Goal: Transaction & Acquisition: Purchase product/service

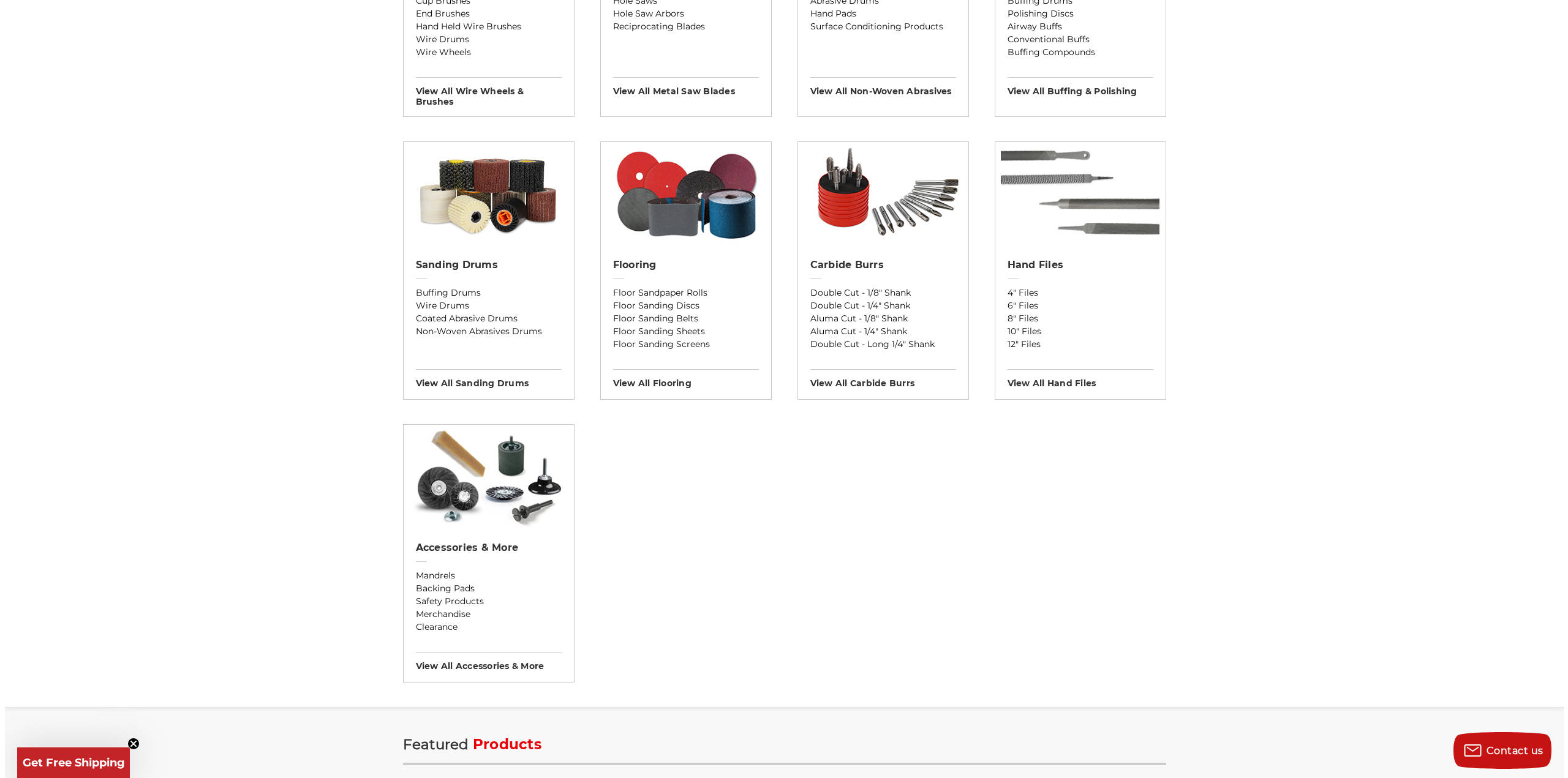
scroll to position [919, 0]
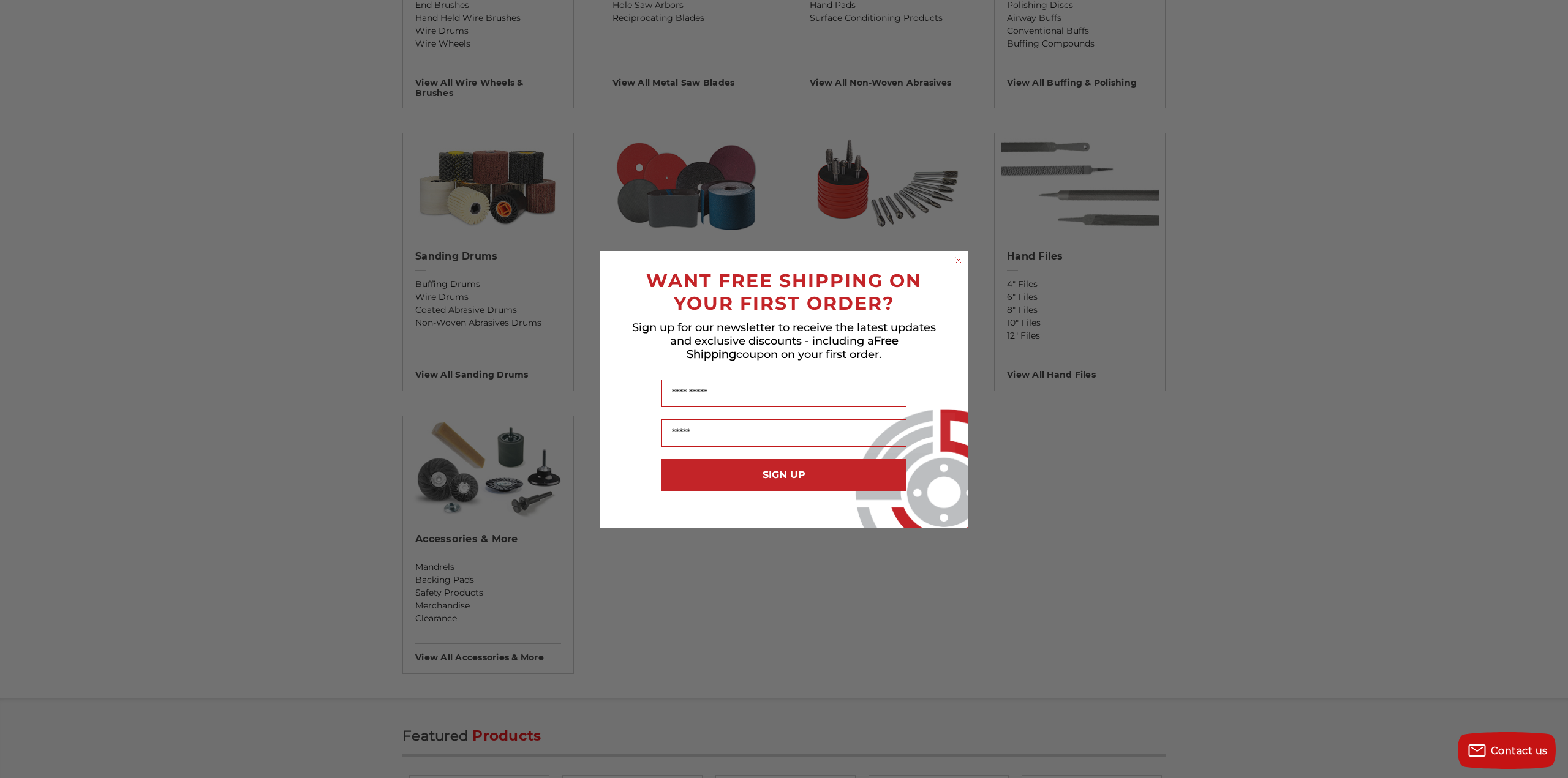
click at [963, 258] on circle "Close dialog" at bounding box center [959, 260] width 12 height 12
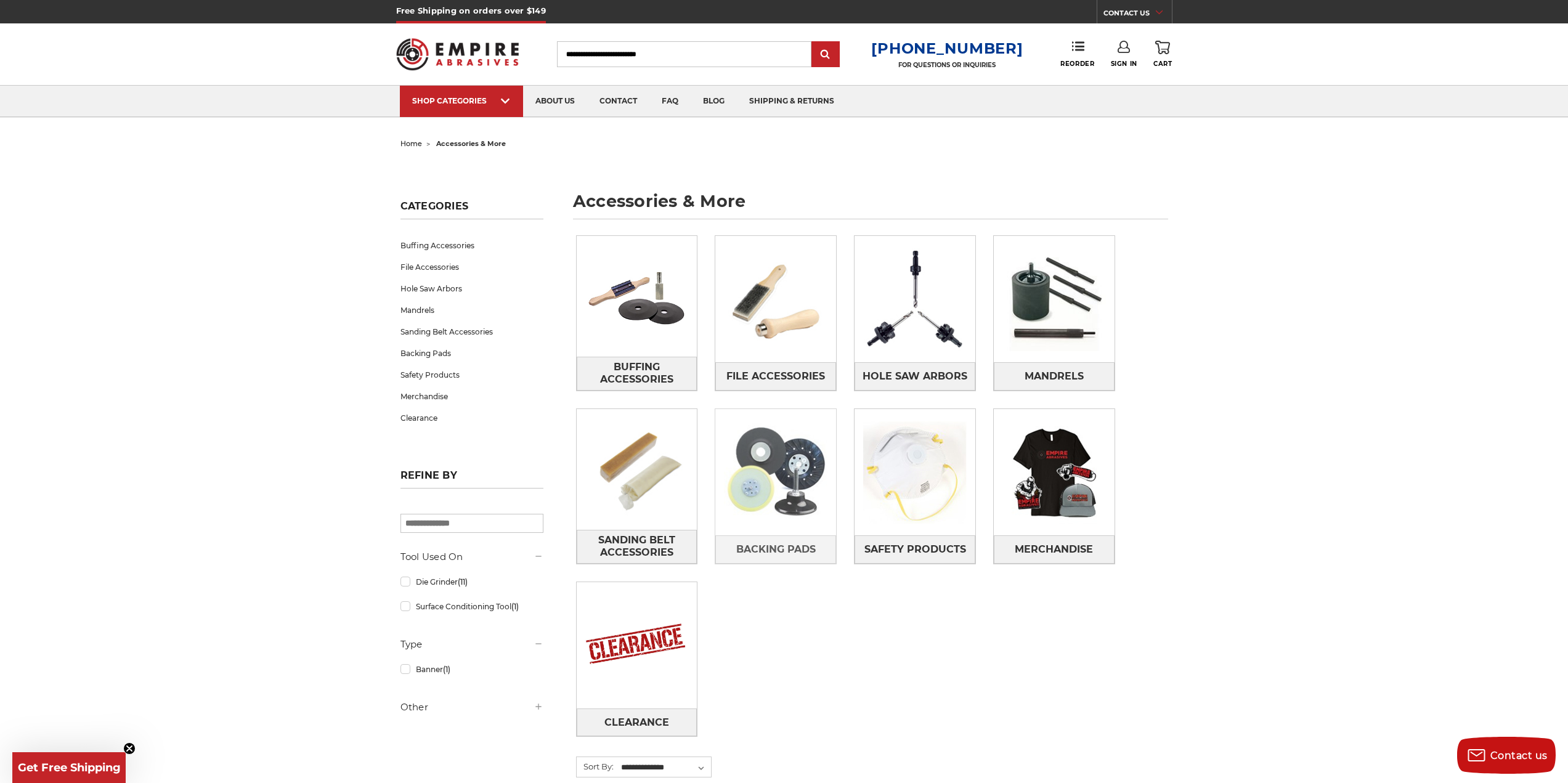
click at [800, 475] on img at bounding box center [775, 473] width 121 height 121
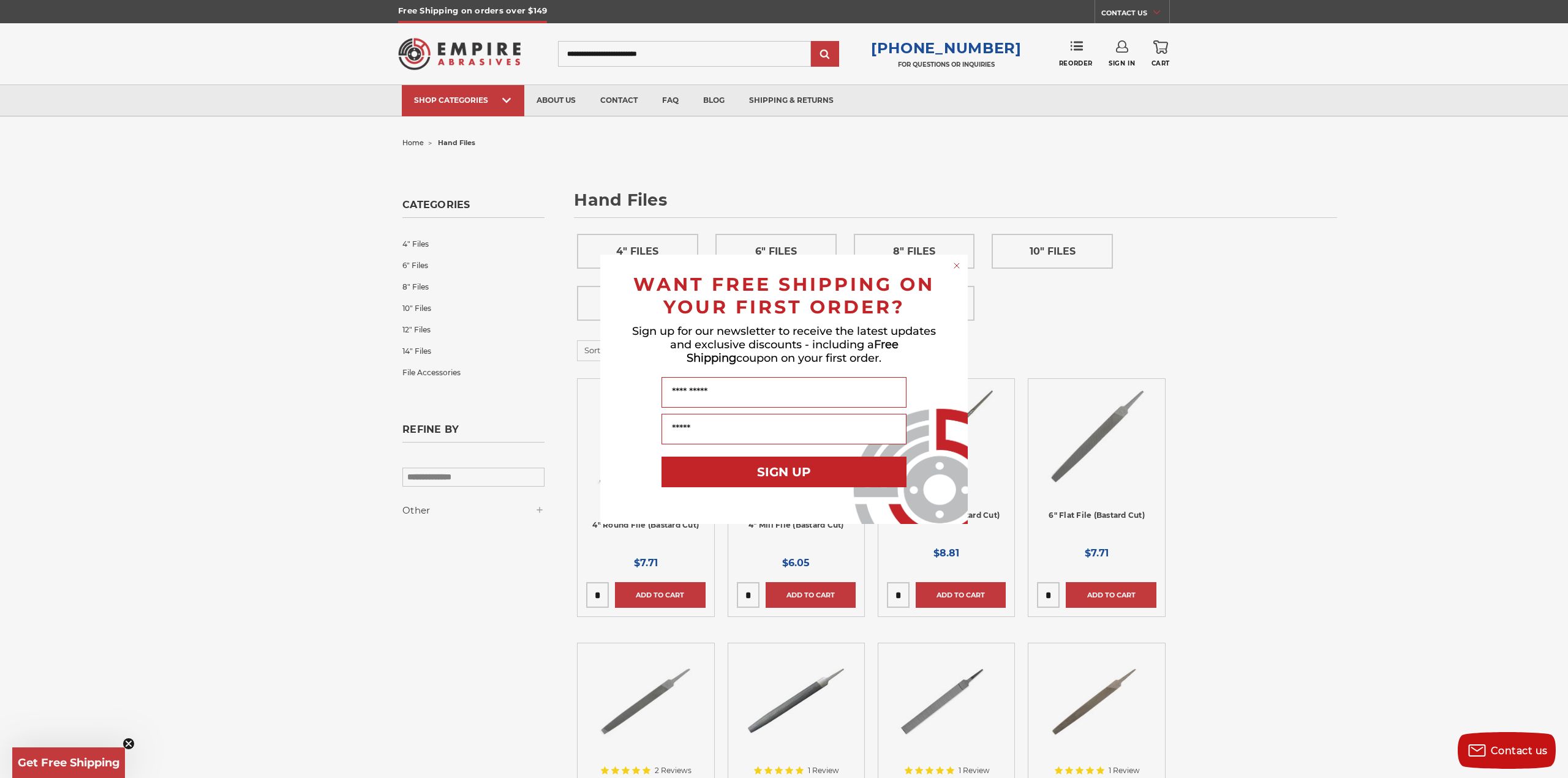
click at [1421, 369] on div "Close dialog WANT FREE SHIPPING ON YOUR FIRST ORDER? Sign up for our newsletter…" at bounding box center [784, 389] width 1568 height 778
click at [951, 268] on circle "Close dialog" at bounding box center [957, 265] width 12 height 12
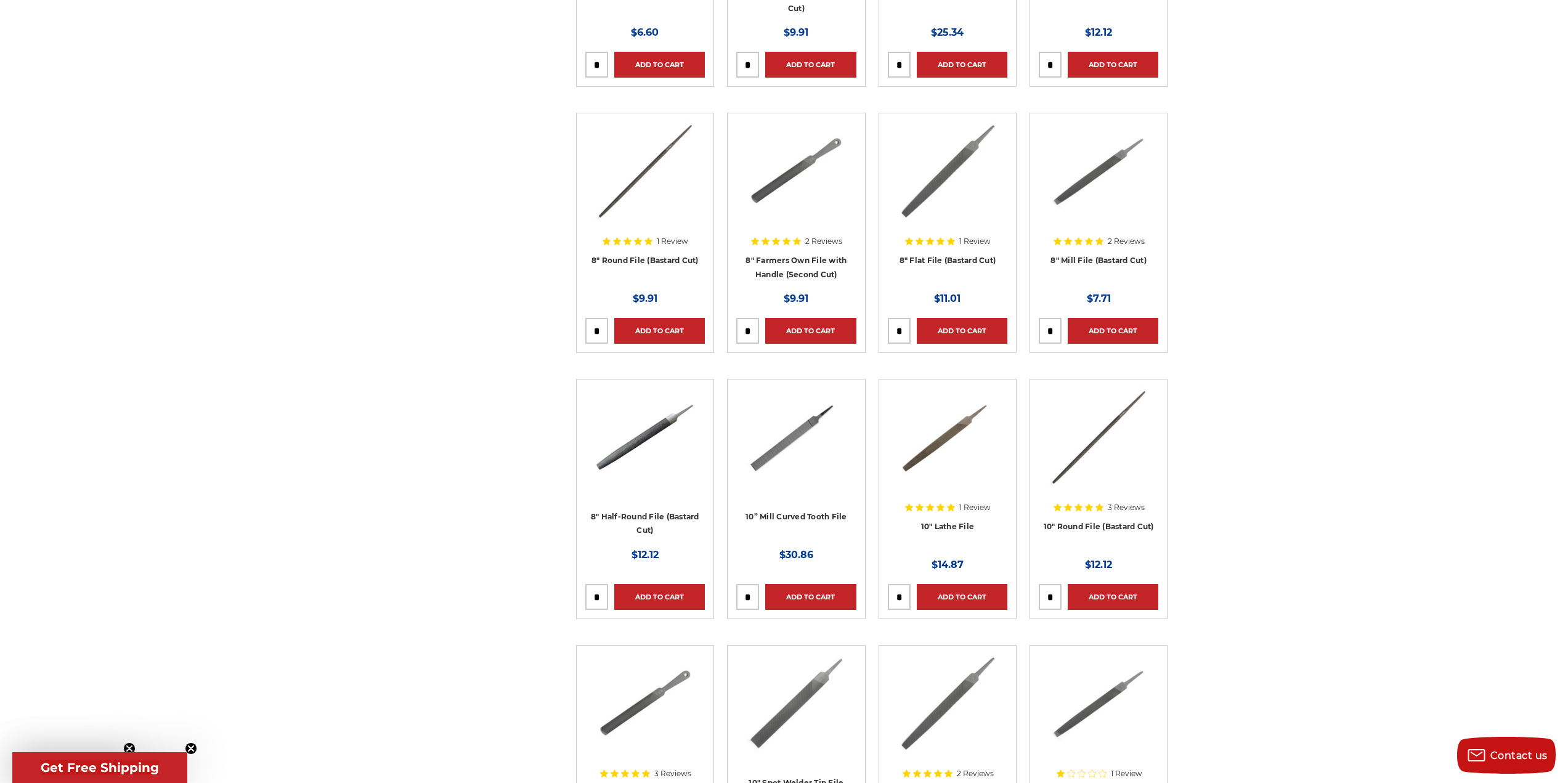
scroll to position [801, 0]
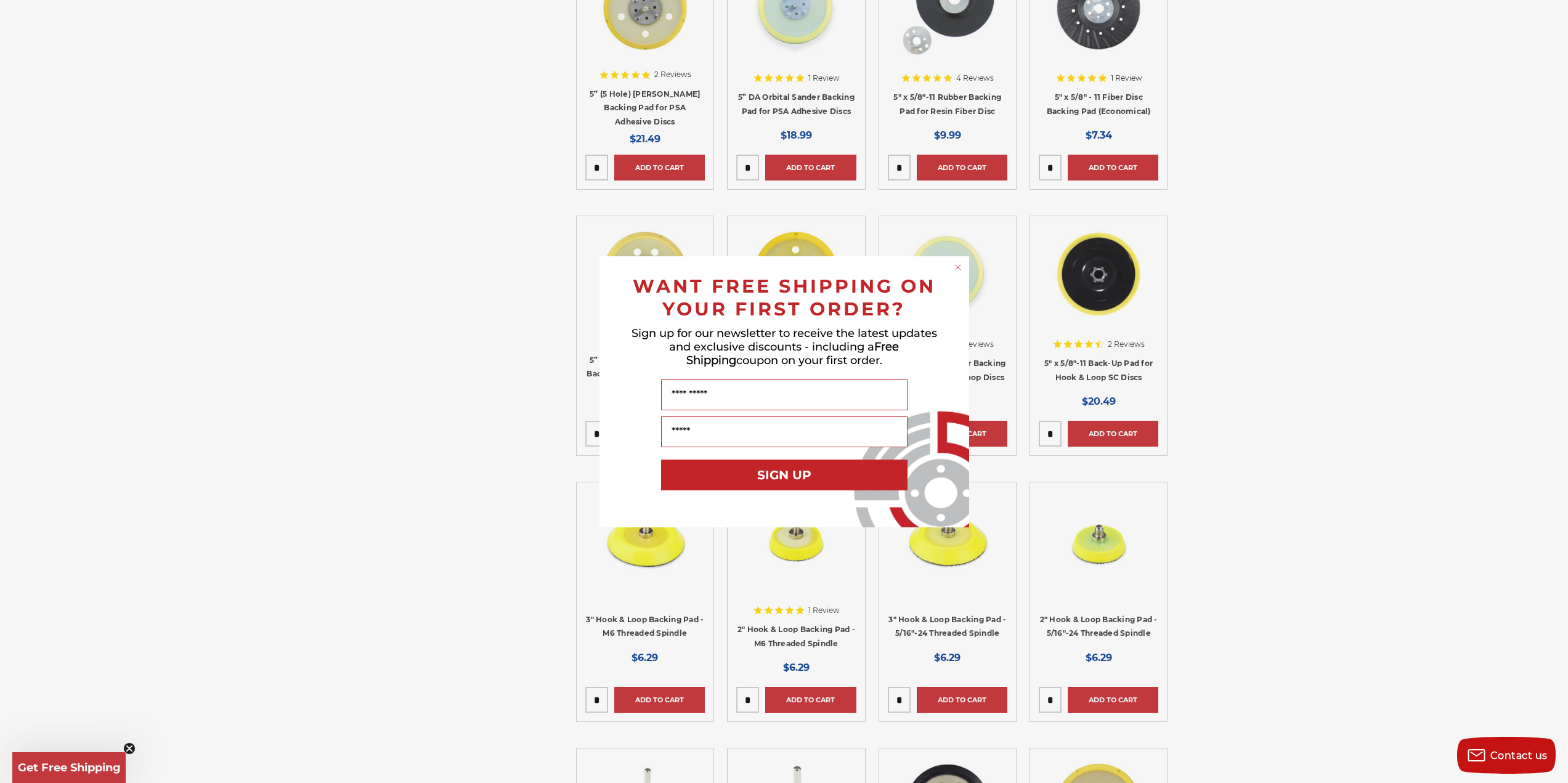
scroll to position [863, 0]
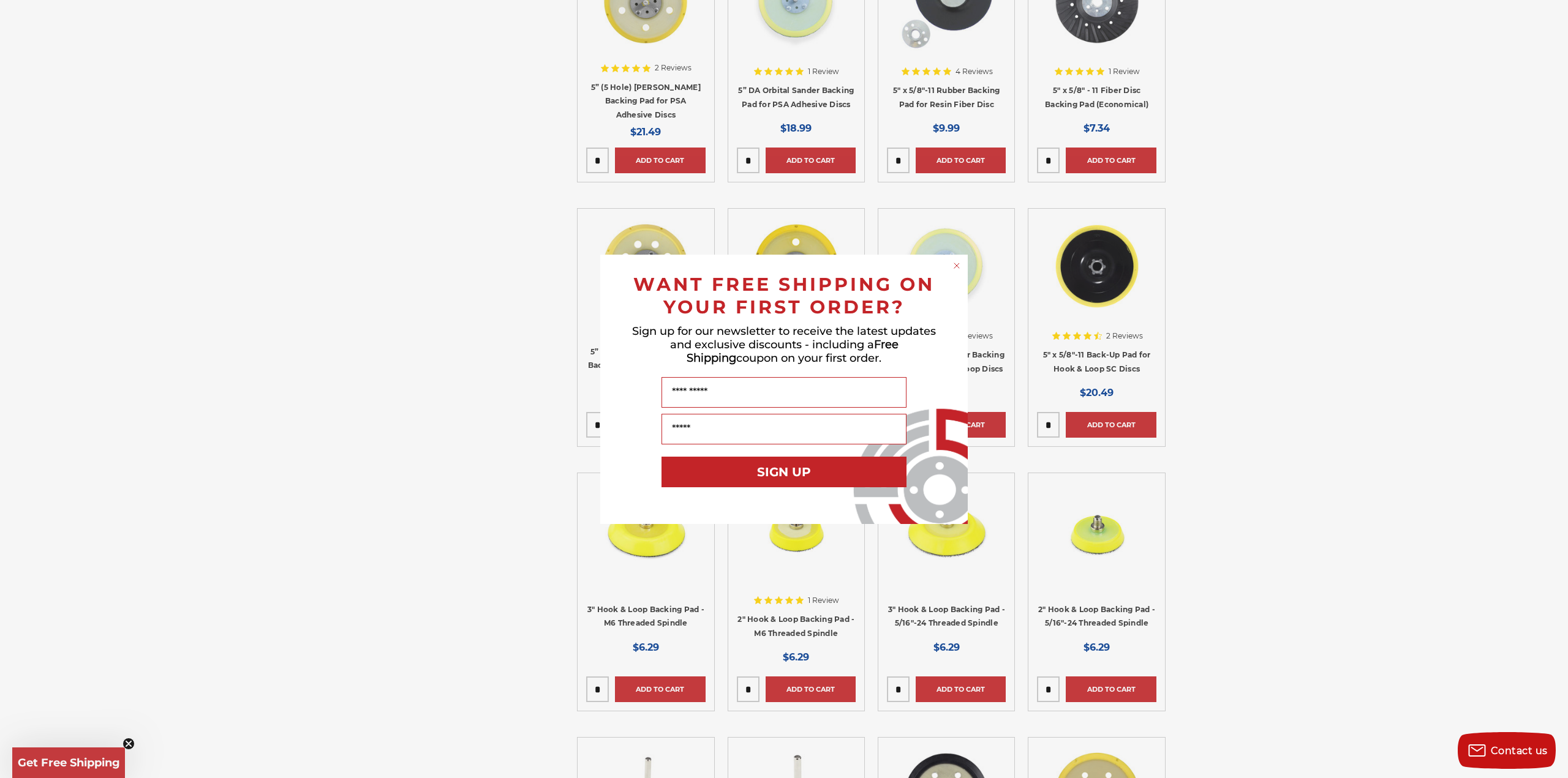
click at [957, 265] on icon "Close dialog" at bounding box center [957, 266] width 5 height 5
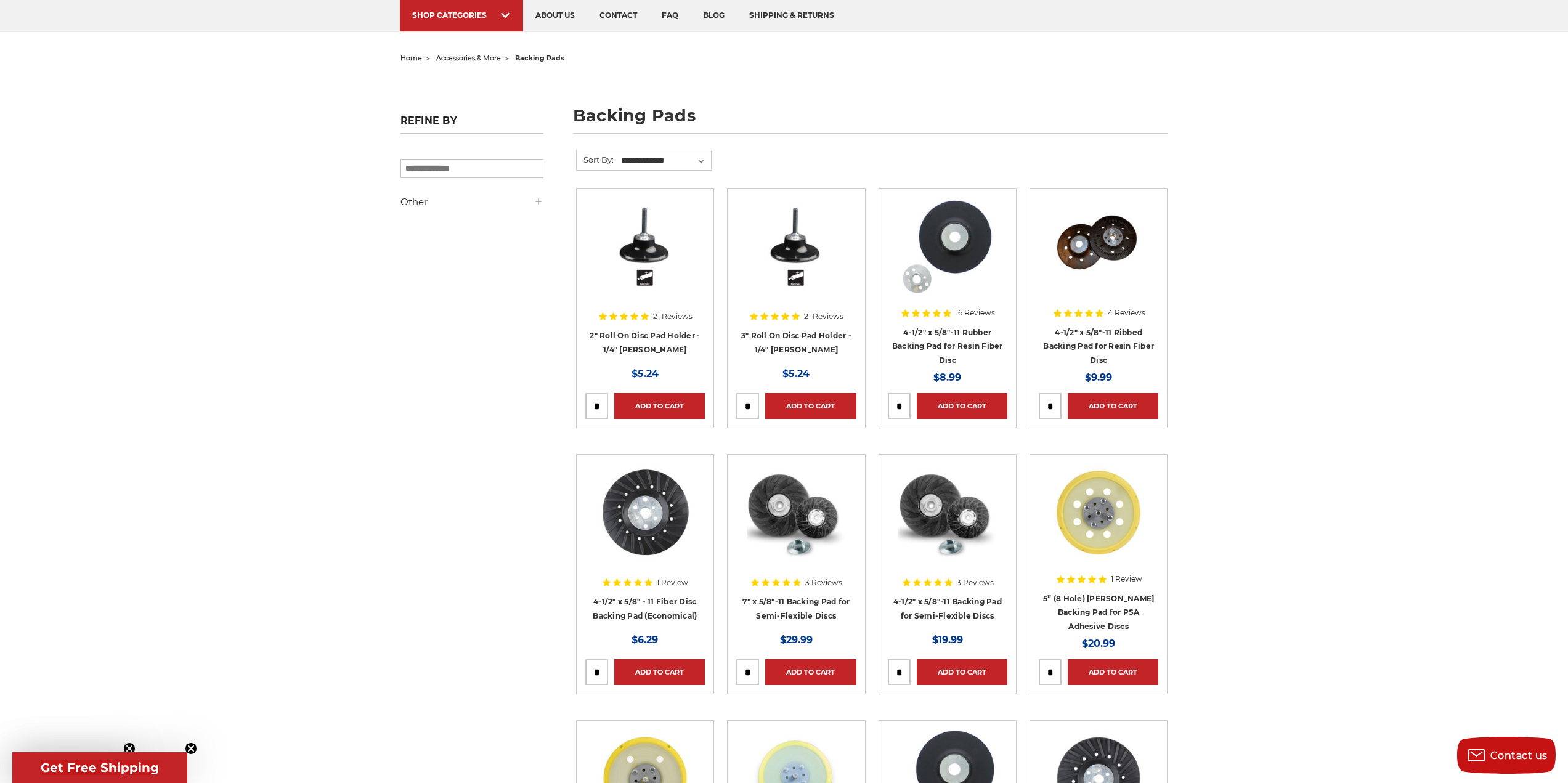
scroll to position [0, 0]
